Goal: Find contact information: Find contact information

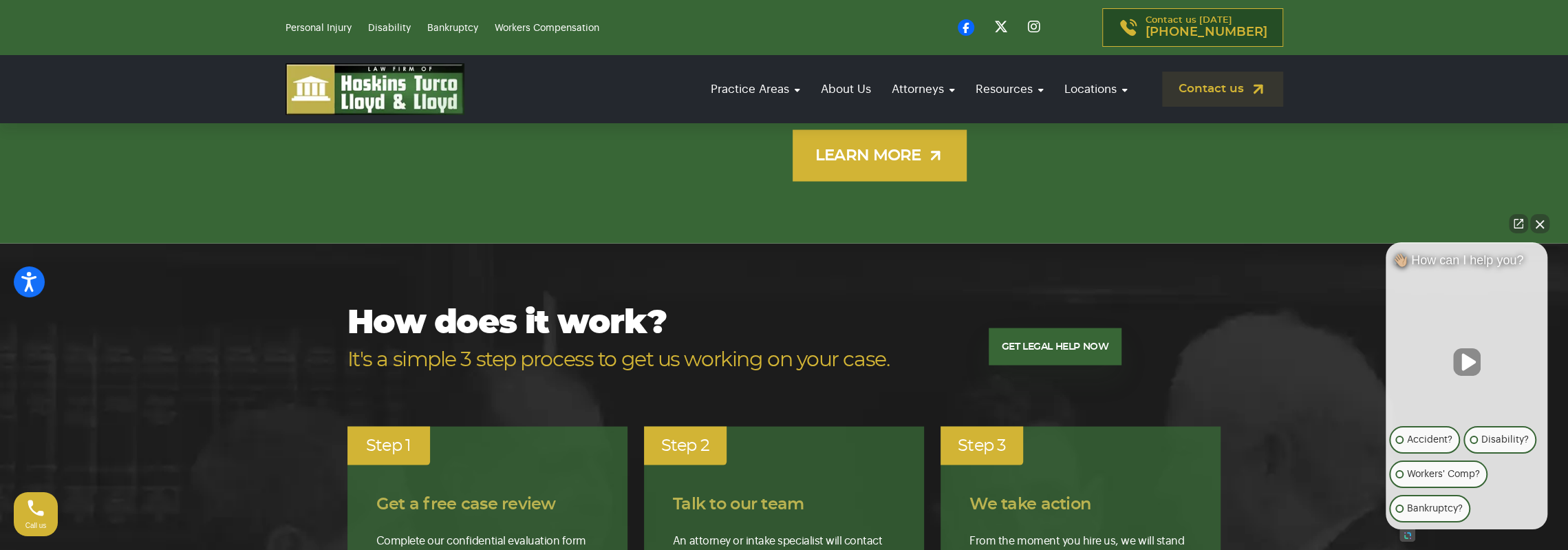
scroll to position [2616, 0]
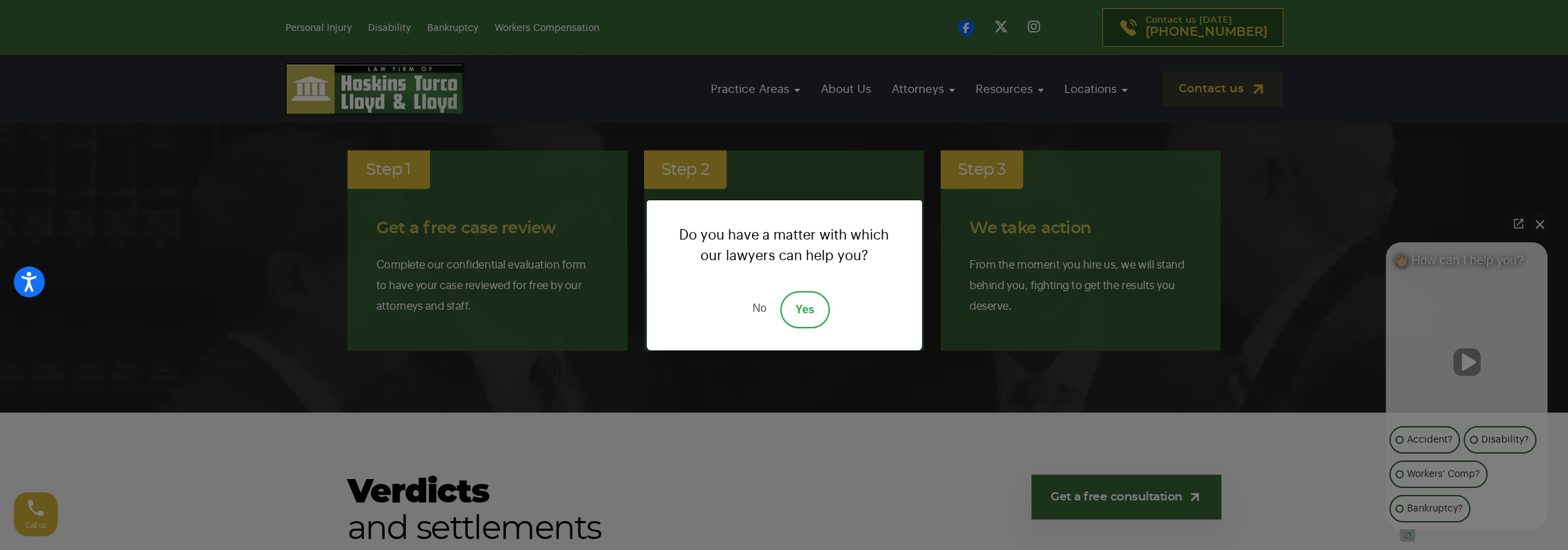
click at [761, 311] on link "No" at bounding box center [759, 310] width 41 height 37
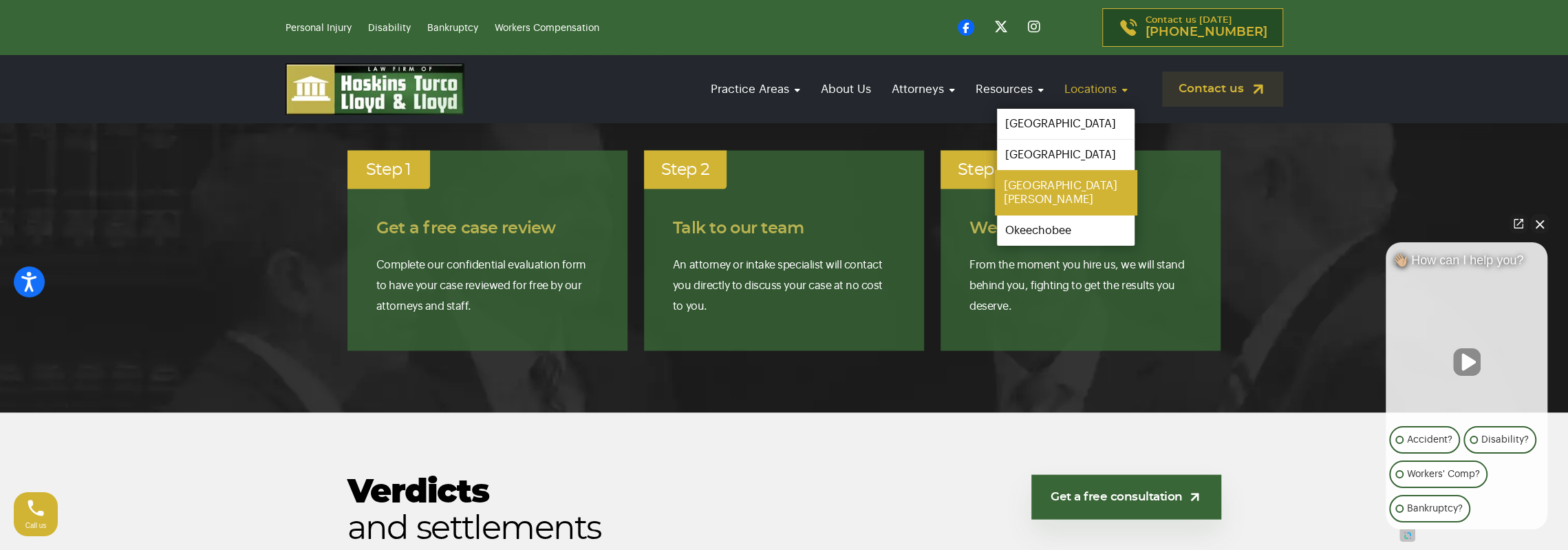
click at [1036, 183] on link "[GEOGRAPHIC_DATA][PERSON_NAME]" at bounding box center [1066, 193] width 142 height 45
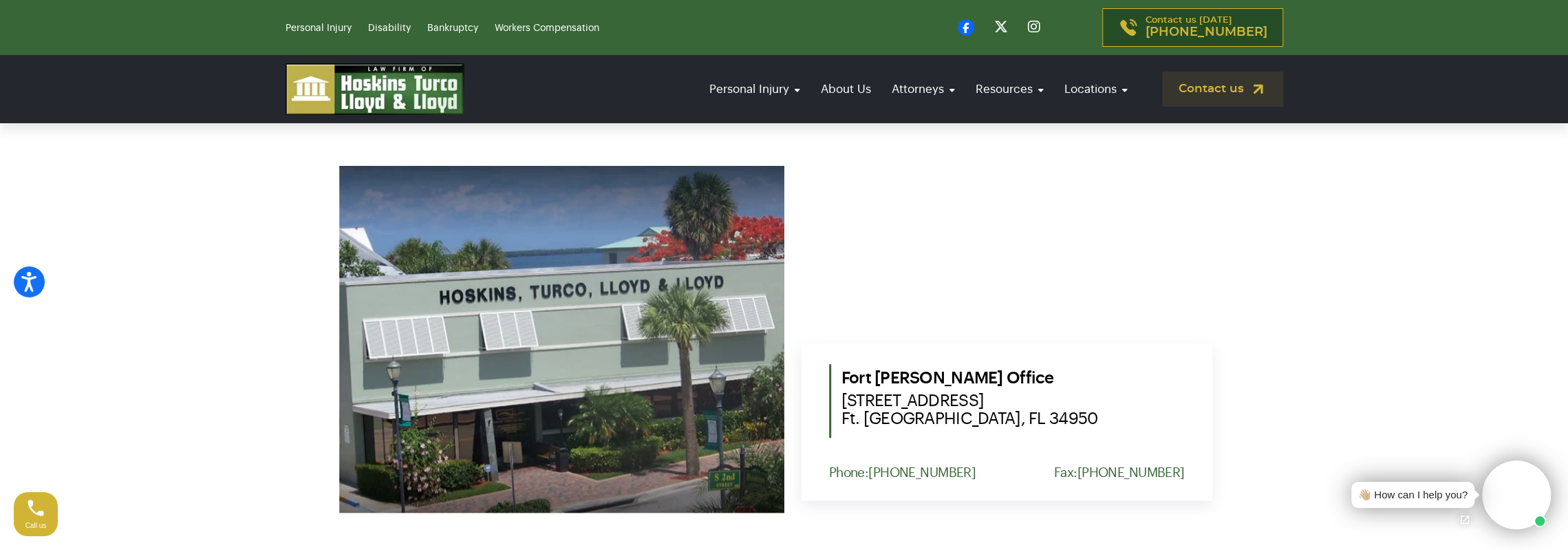
scroll to position [620, 0]
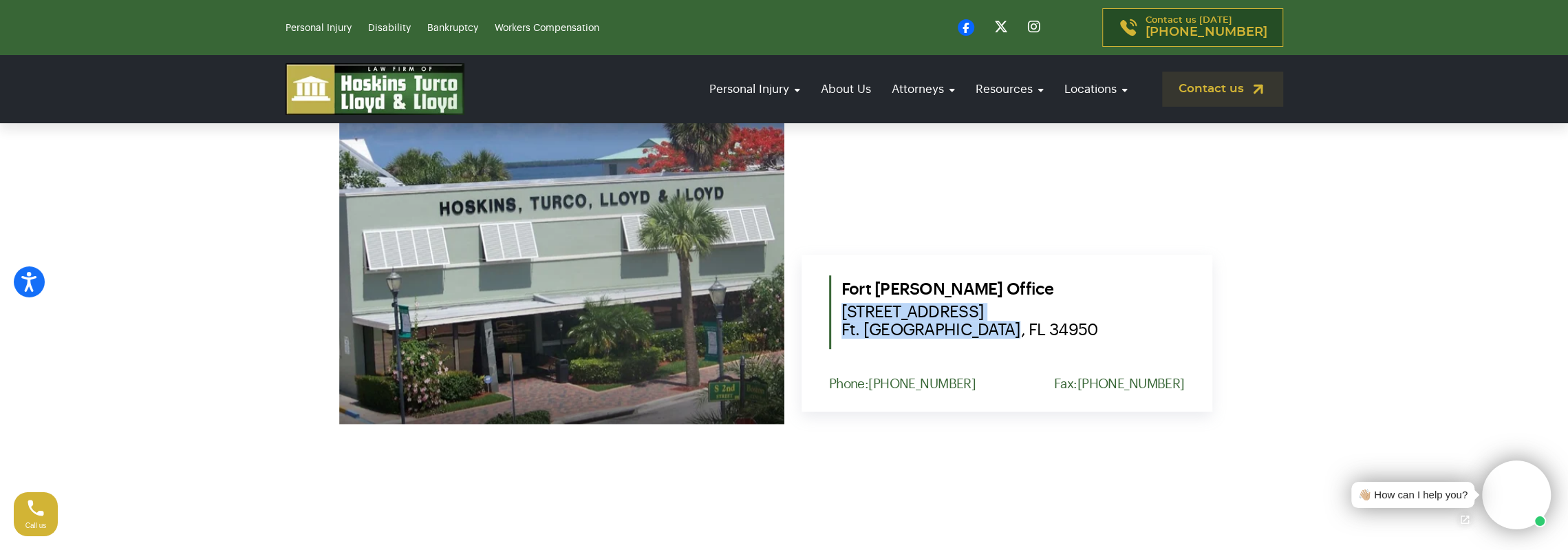
drag, startPoint x: 989, startPoint y: 329, endPoint x: 837, endPoint y: 312, distance: 152.9
click at [837, 312] on div "Fort Pierce Office 302 South Second Street Ft. Pierce, FL 34950" at bounding box center [1007, 313] width 356 height 74
copy span "302 South Second Street Ft. Pierce, FL 34950"
